Goal: Task Accomplishment & Management: Use online tool/utility

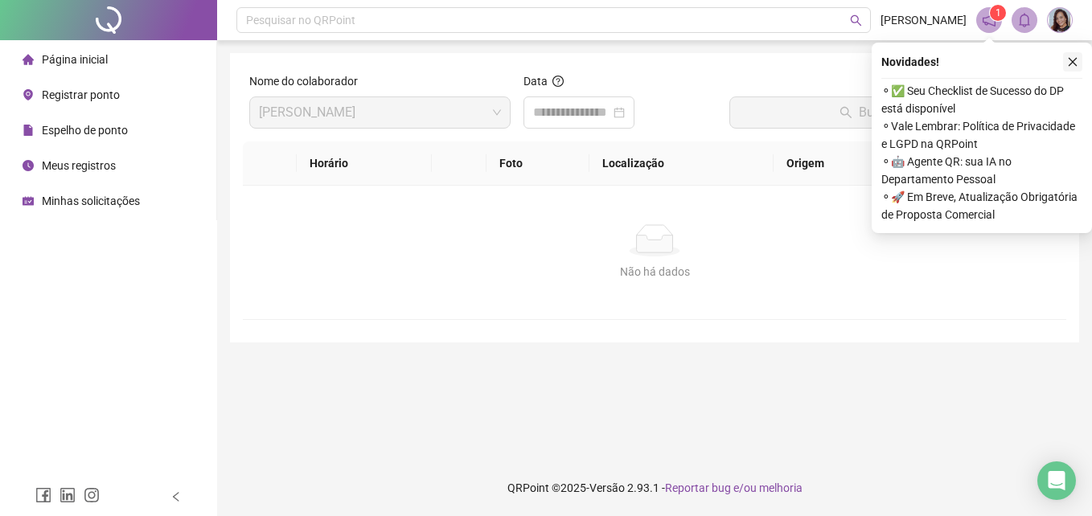
click at [1072, 60] on icon "close" at bounding box center [1072, 61] width 11 height 11
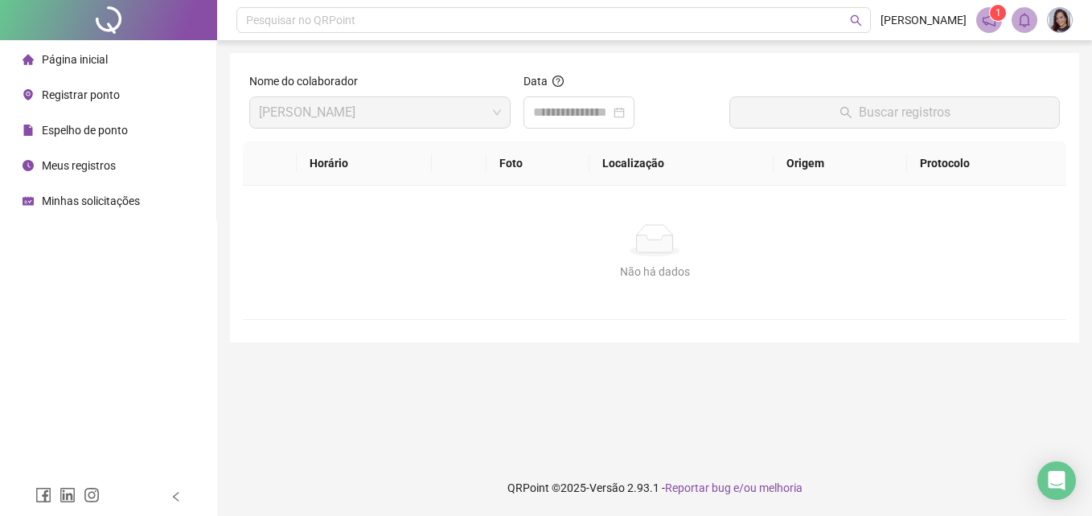
click at [95, 94] on span "Registrar ponto" at bounding box center [81, 94] width 78 height 13
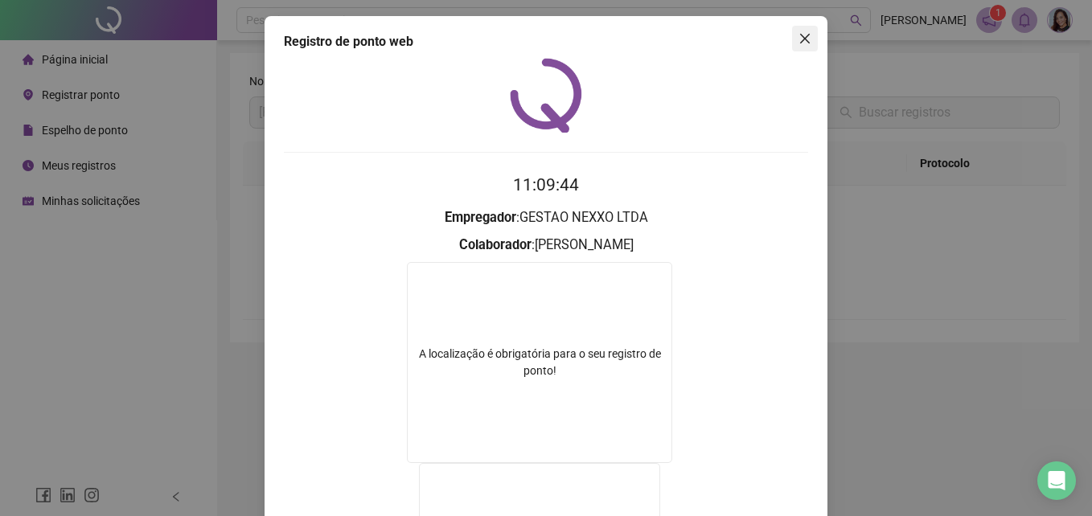
click at [807, 39] on span "Close" at bounding box center [805, 38] width 26 height 13
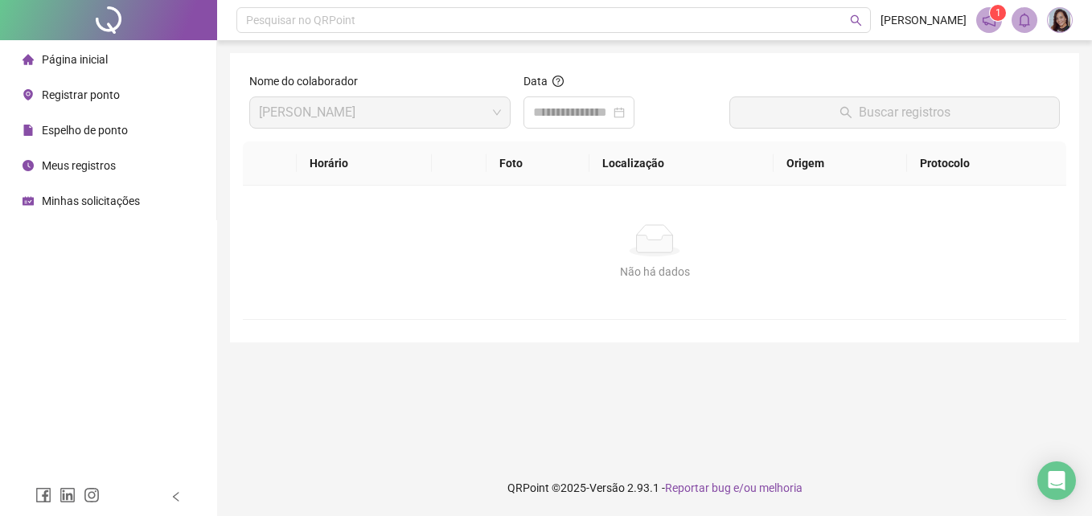
click at [113, 95] on span "Registrar ponto" at bounding box center [81, 94] width 78 height 13
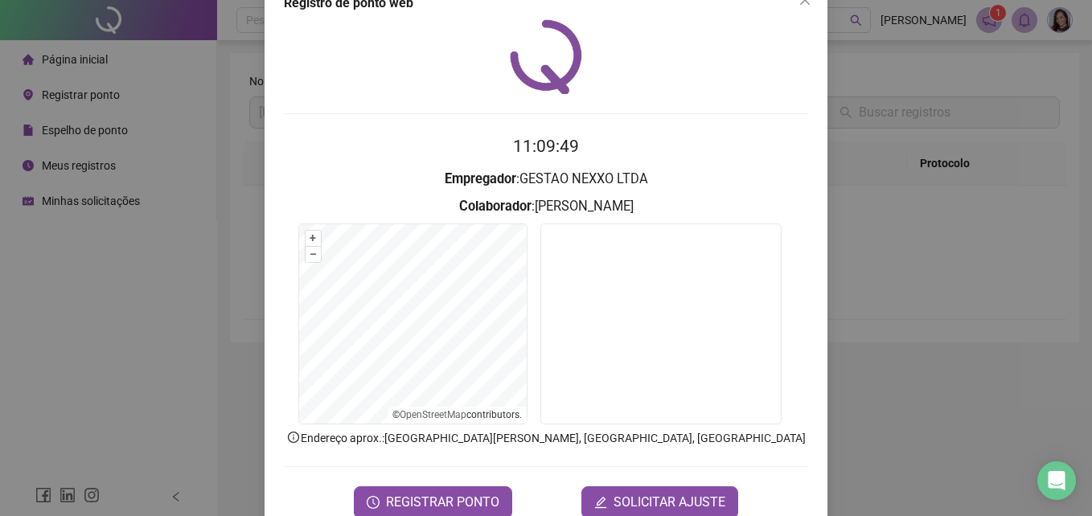
scroll to position [76, 0]
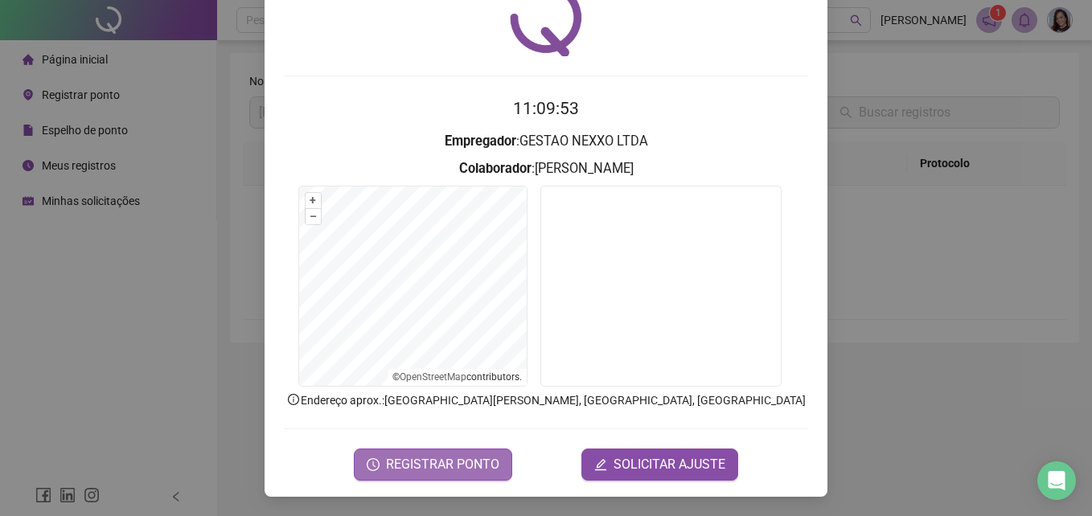
click at [462, 456] on span "REGISTRAR PONTO" at bounding box center [442, 464] width 113 height 19
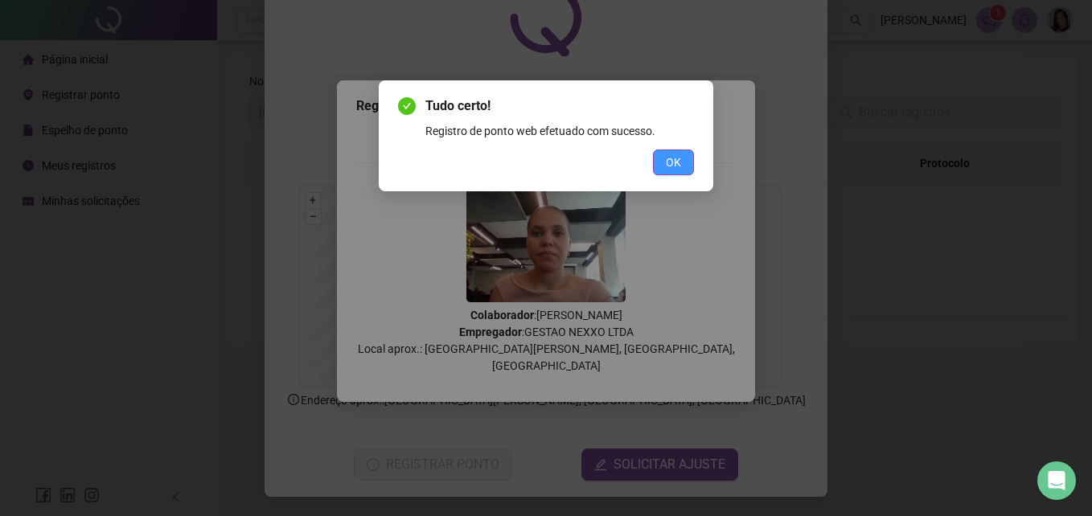
click at [679, 158] on span "OK" at bounding box center [673, 163] width 15 height 18
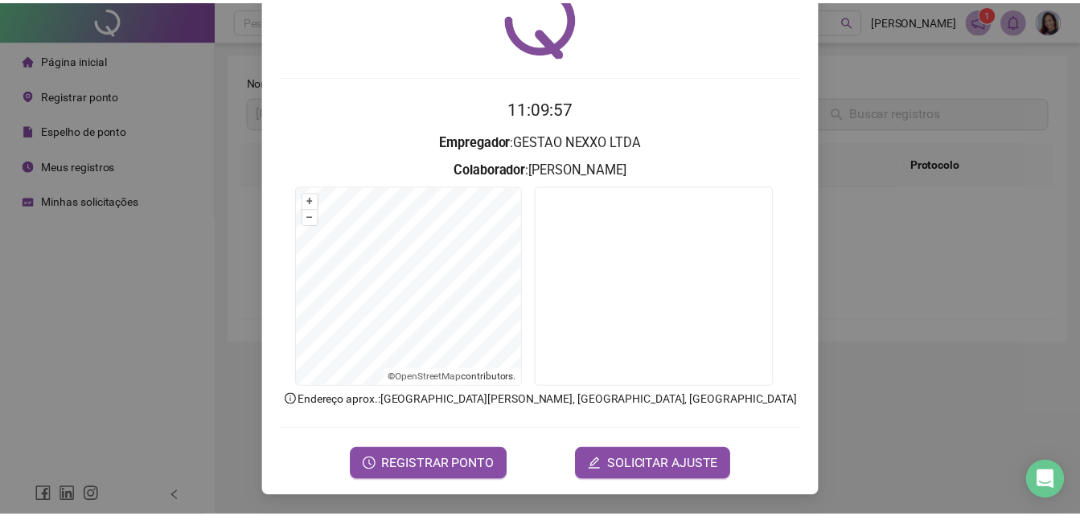
scroll to position [0, 0]
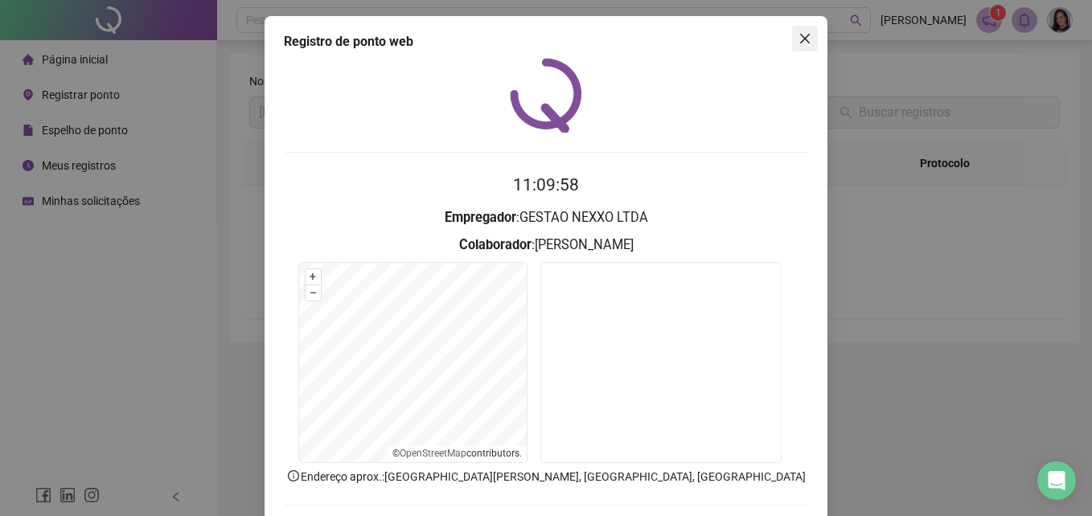
click at [805, 37] on icon "close" at bounding box center [805, 38] width 13 height 13
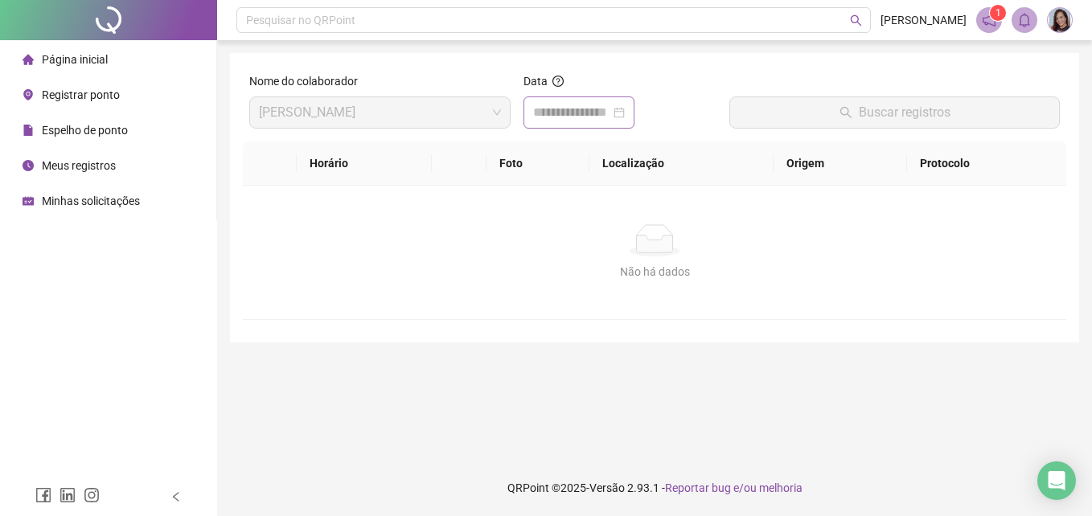
click at [635, 121] on div at bounding box center [579, 113] width 111 height 32
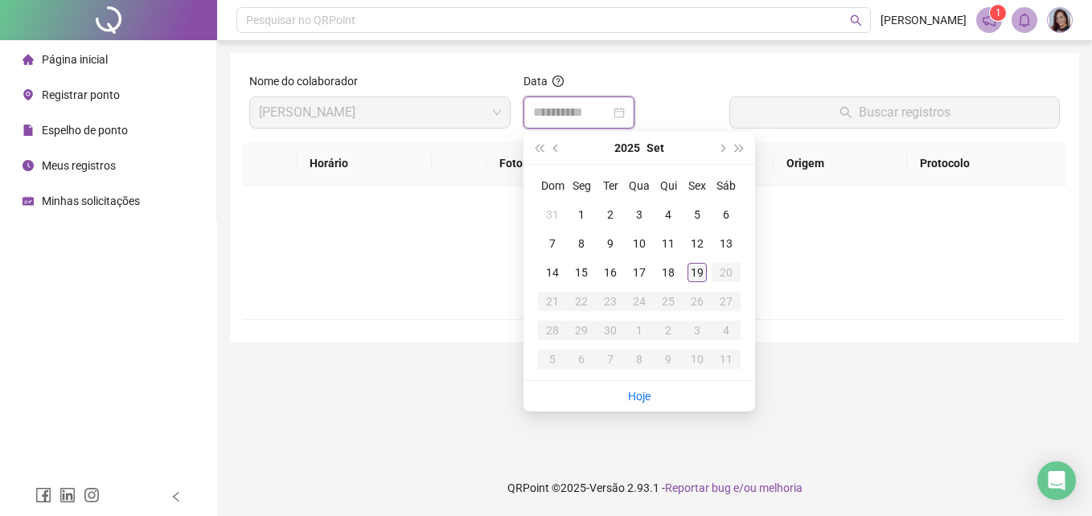
type input "**********"
click at [700, 266] on div "19" at bounding box center [697, 272] width 19 height 19
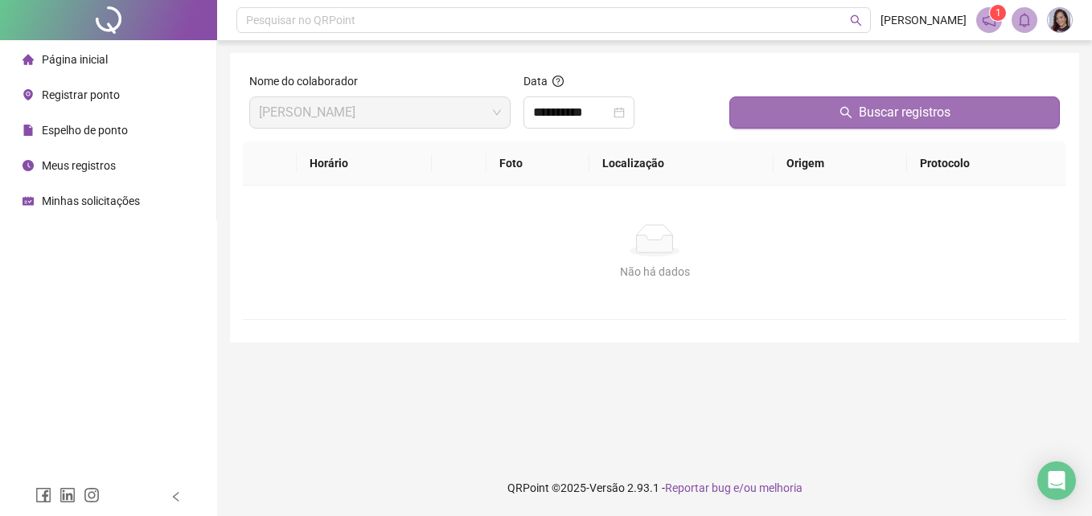
click at [791, 117] on button "Buscar registros" at bounding box center [894, 113] width 331 height 32
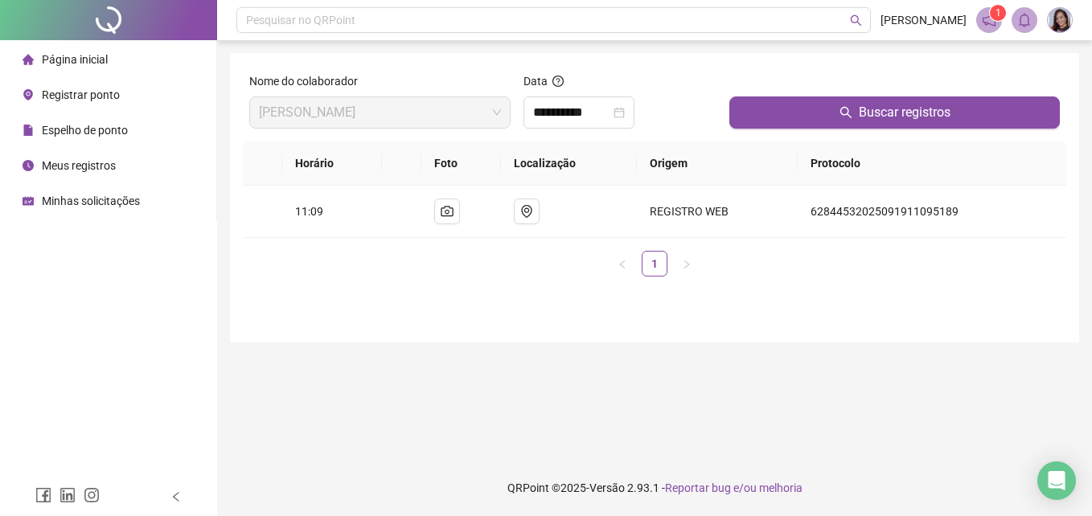
click at [996, 13] on span "1" at bounding box center [999, 12] width 6 height 11
click at [988, 17] on icon "notification" at bounding box center [989, 20] width 13 height 13
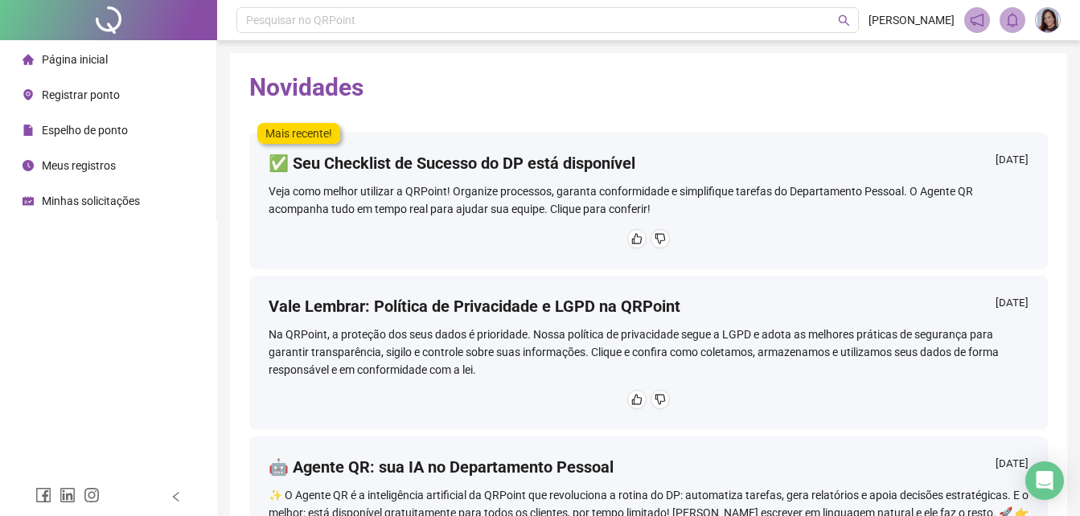
click at [483, 163] on h4 "✅ Seu Checklist de Sucesso do DP está disponível" at bounding box center [452, 163] width 367 height 23
